Goal: Manage account settings

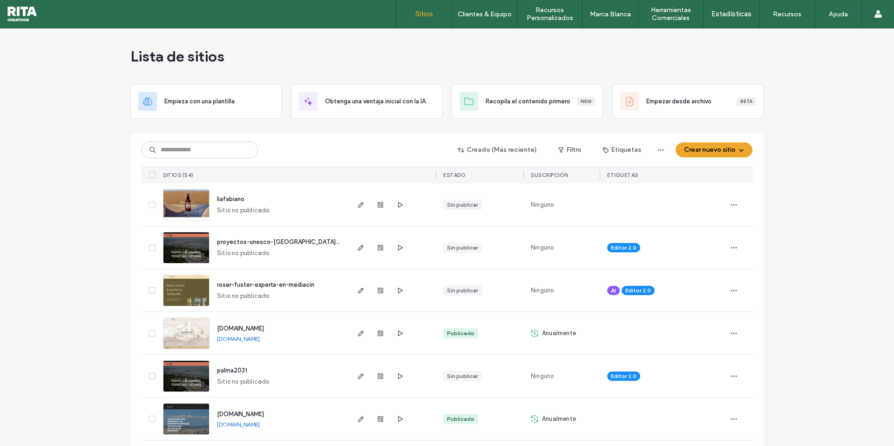
scroll to position [0, 0]
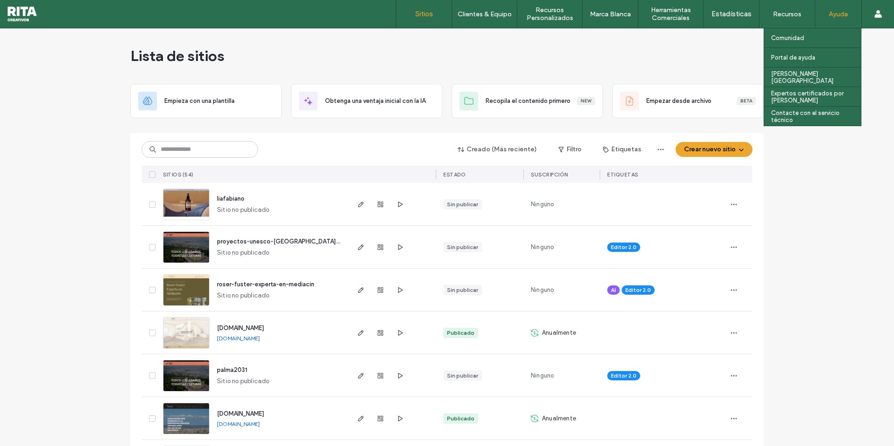
click at [833, 16] on label "Ayuda" at bounding box center [838, 14] width 19 height 8
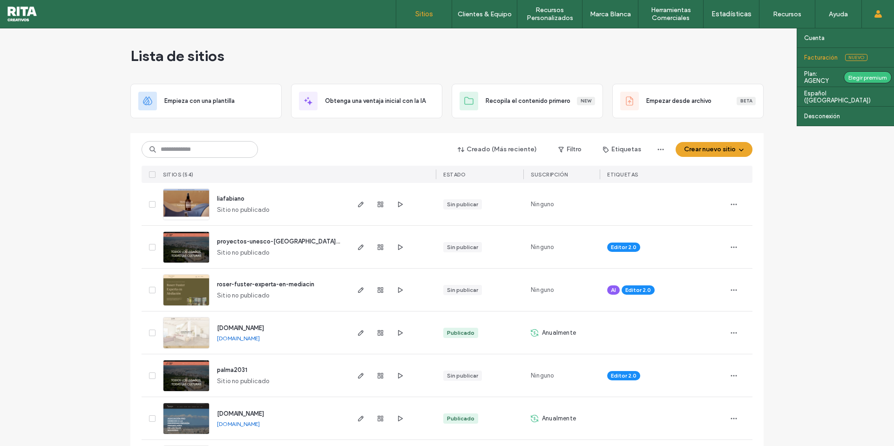
click at [825, 54] on label "Facturación" at bounding box center [821, 57] width 34 height 7
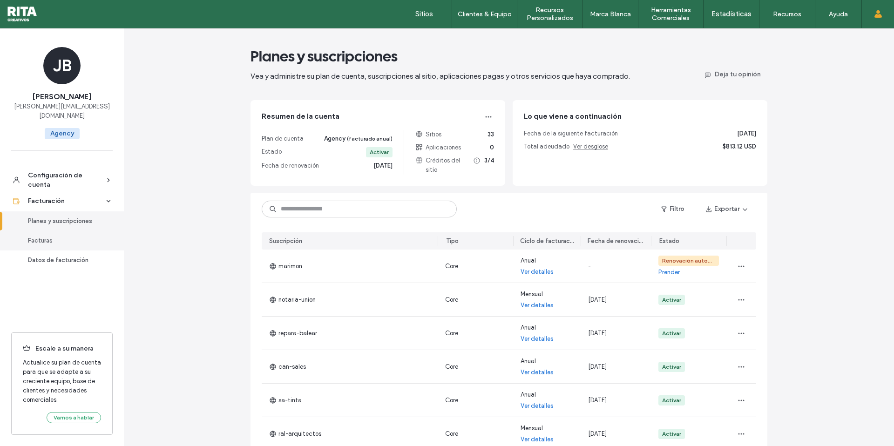
click at [53, 236] on div "Facturas" at bounding box center [66, 240] width 76 height 9
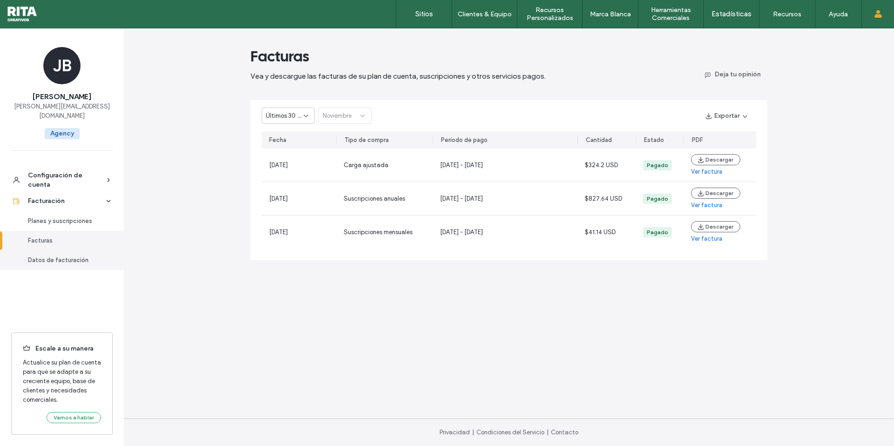
click at [46, 256] on div "Datos de facturación" at bounding box center [66, 260] width 76 height 9
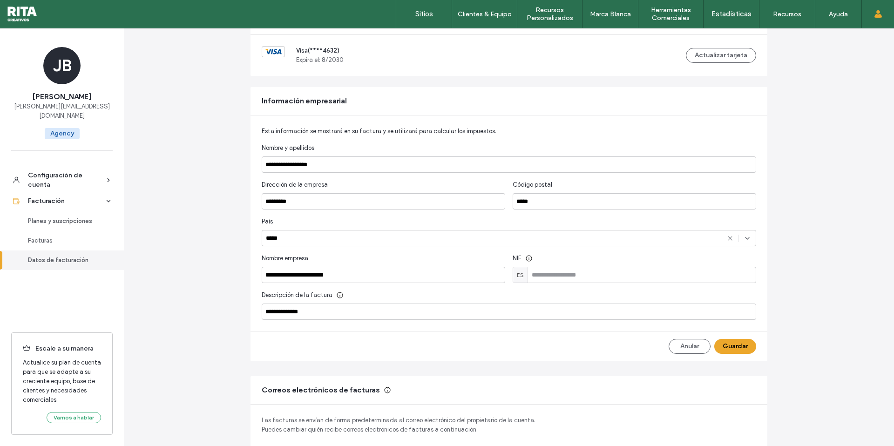
scroll to position [87, 0]
click at [605, 276] on input at bounding box center [635, 273] width 244 height 16
click at [529, 260] on icon at bounding box center [528, 256] width 7 height 7
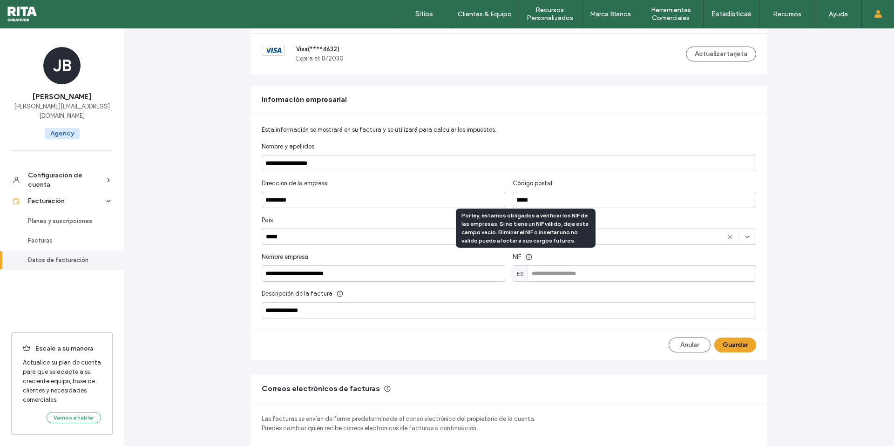
click at [526, 257] on use at bounding box center [529, 257] width 6 height 6
drag, startPoint x: 527, startPoint y: 257, endPoint x: 562, endPoint y: 257, distance: 35.4
click at [526, 257] on icon at bounding box center [528, 256] width 7 height 7
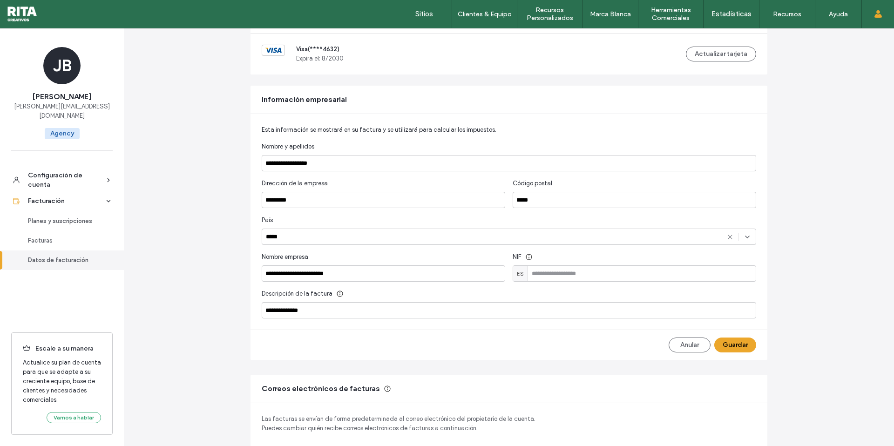
click at [589, 260] on div "NIF" at bounding box center [635, 256] width 244 height 9
